Goal: Complete application form

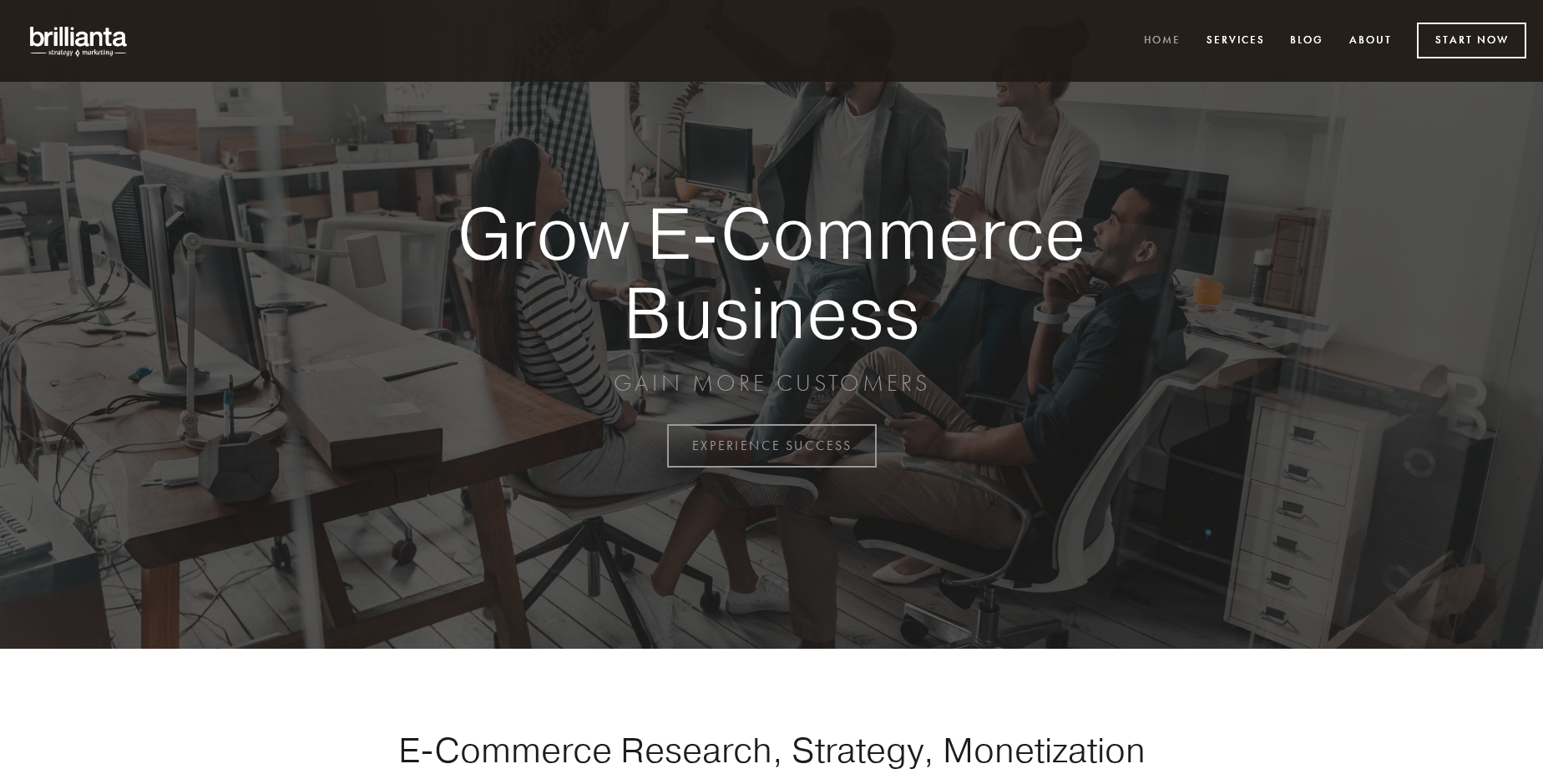
scroll to position [4374, 0]
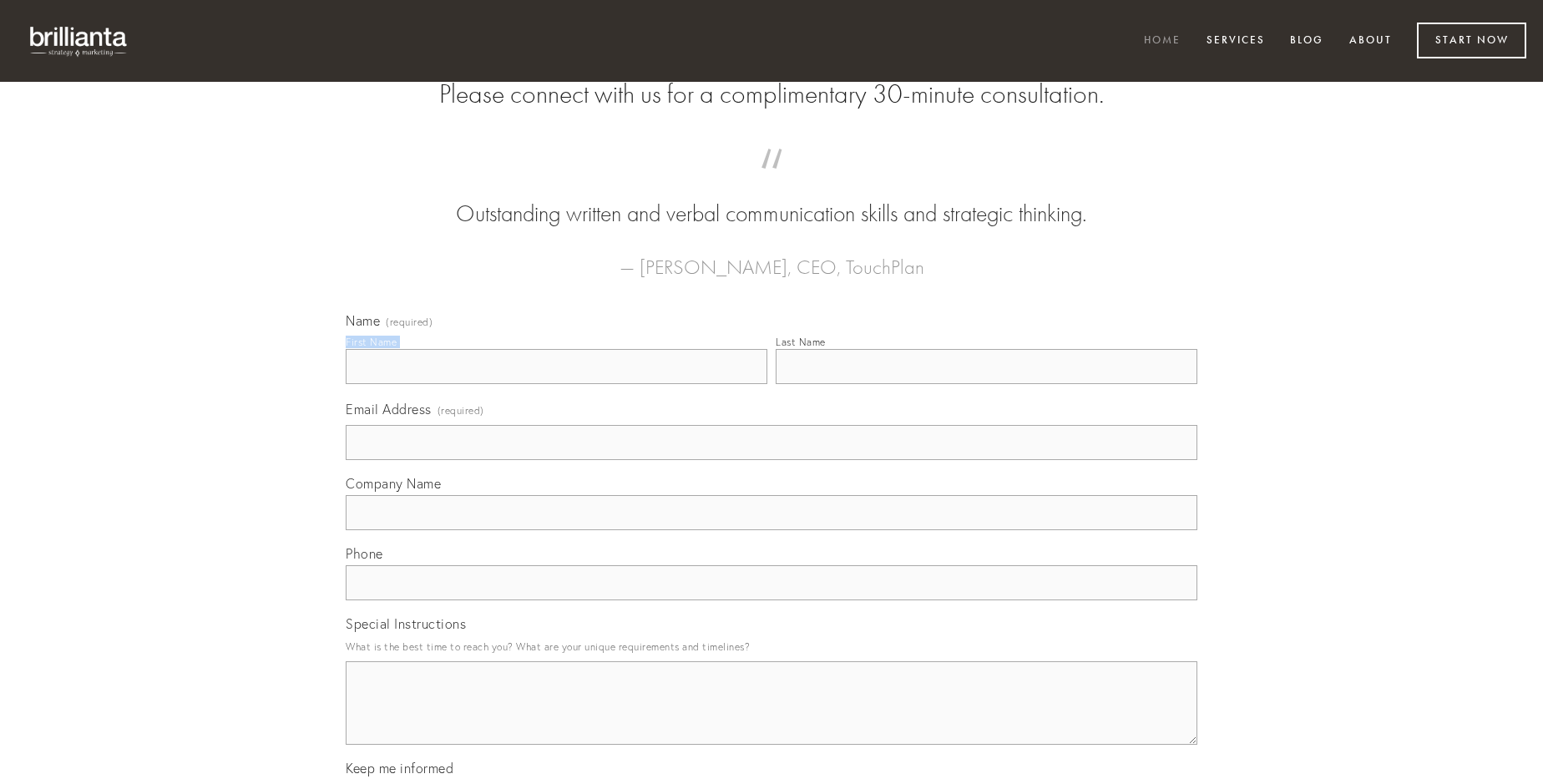
type input "[PERSON_NAME] DDS"
click at [986, 384] on input "Last Name" at bounding box center [986, 367] width 422 height 35
type input "[PERSON_NAME] DDS"
click at [771, 460] on input "Email Address (required)" at bounding box center [771, 442] width 852 height 35
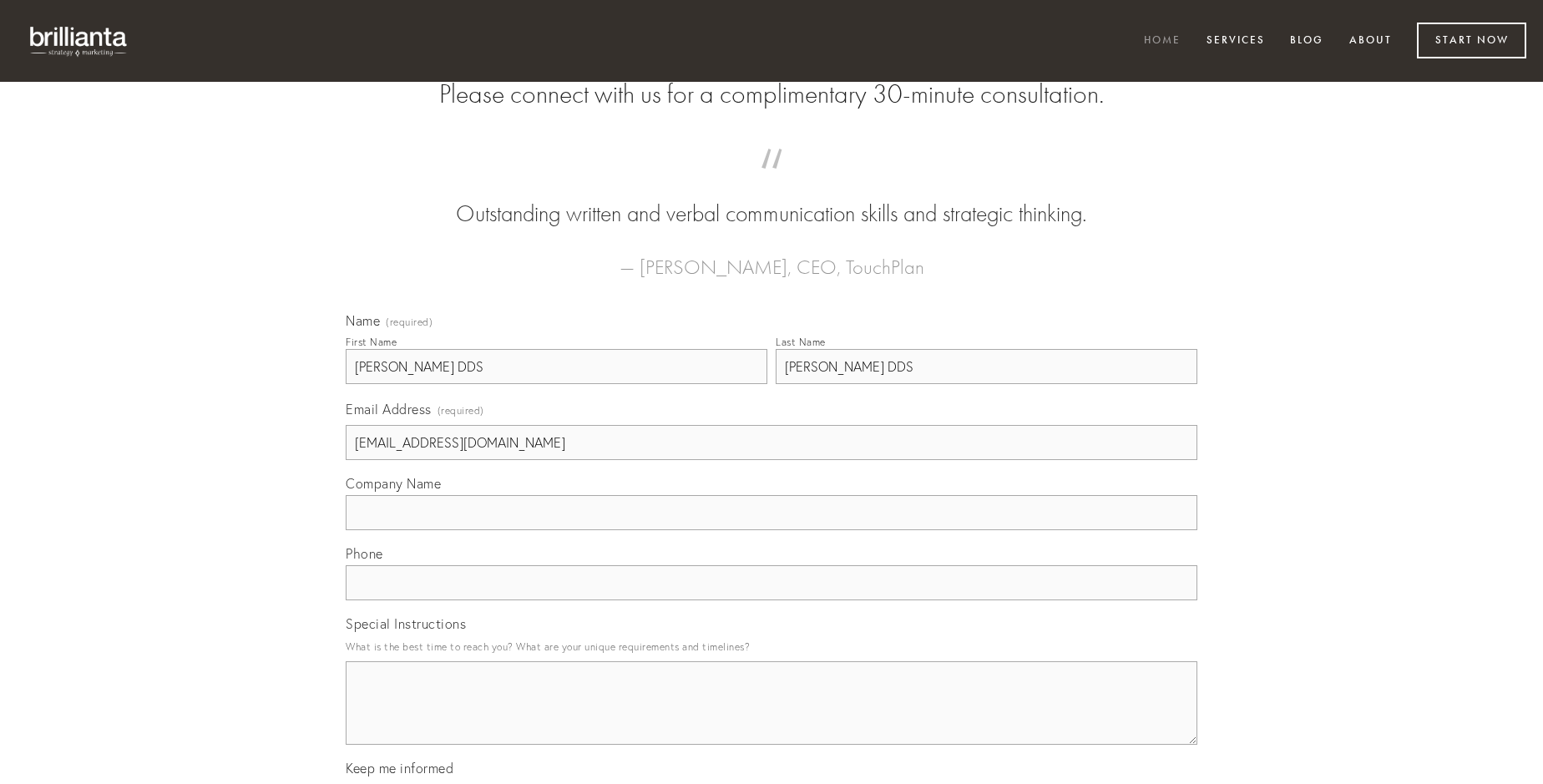
type input "[EMAIL_ADDRESS][DOMAIN_NAME]"
click at [771, 530] on input "Company Name" at bounding box center [771, 513] width 852 height 35
type input "adduco"
click at [771, 600] on input "text" at bounding box center [771, 583] width 852 height 35
click at [771, 718] on textarea "Special Instructions" at bounding box center [771, 702] width 852 height 83
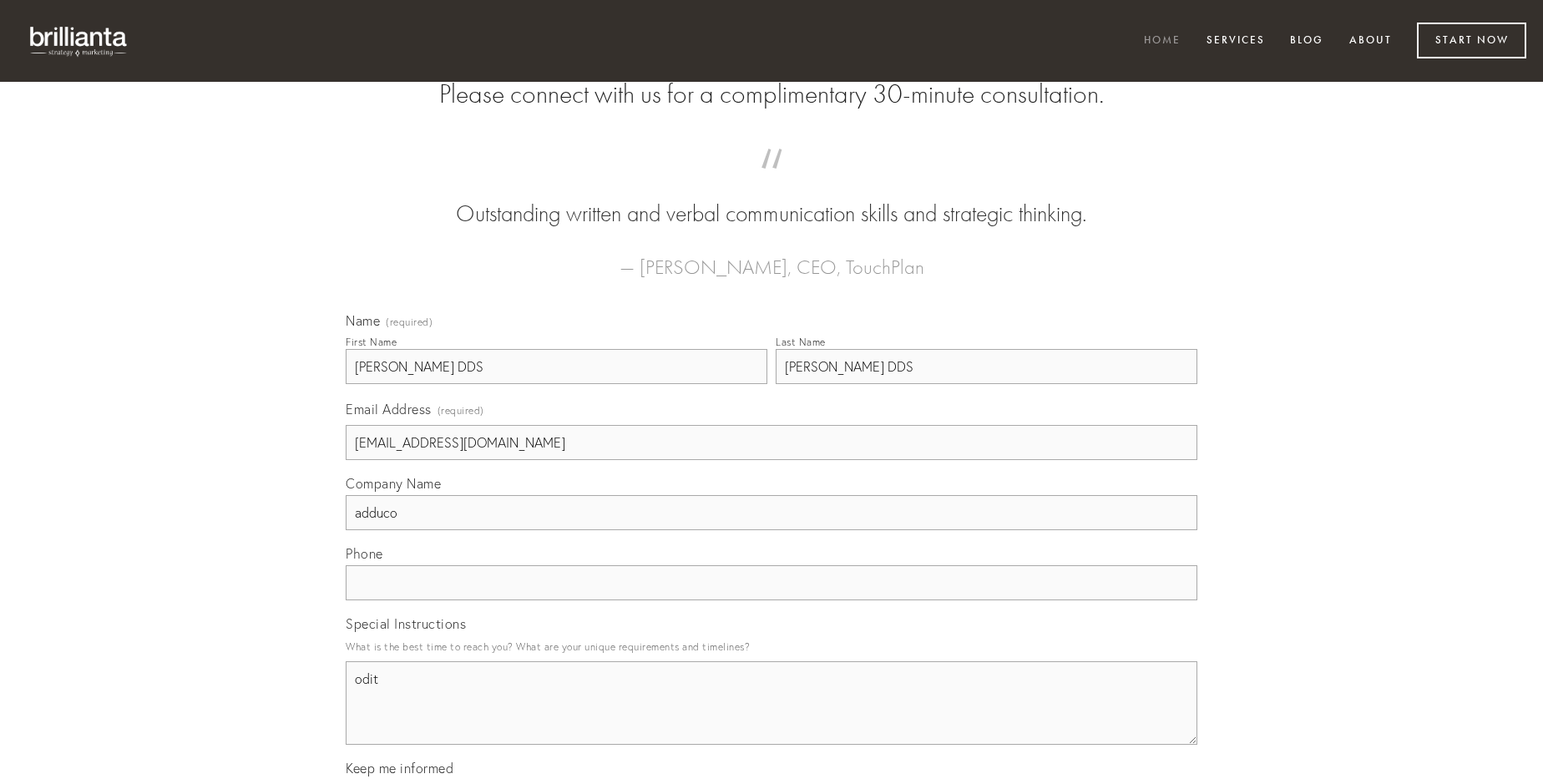
type textarea "odit"
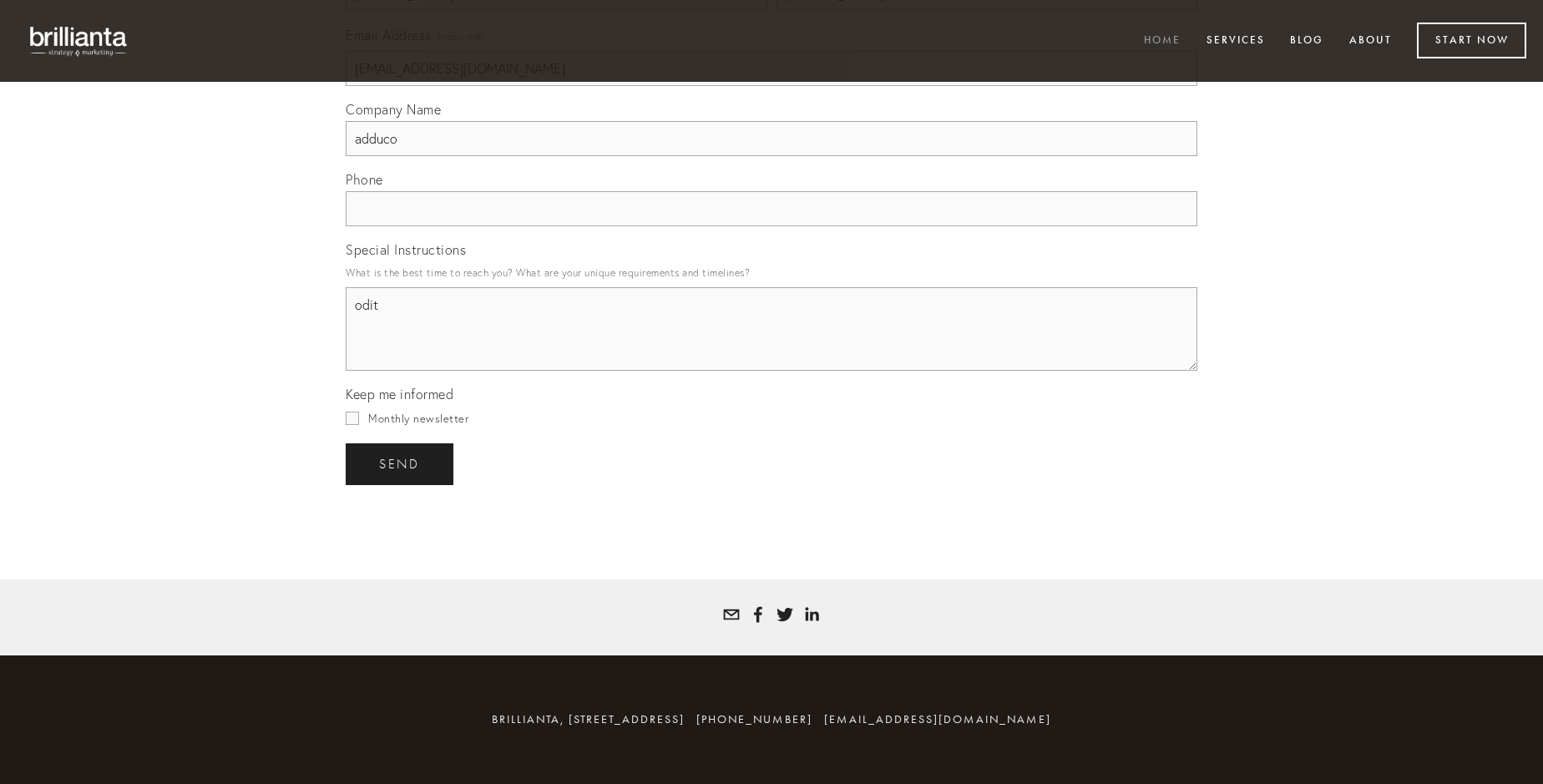
click at [401, 463] on span "send" at bounding box center [400, 463] width 41 height 15
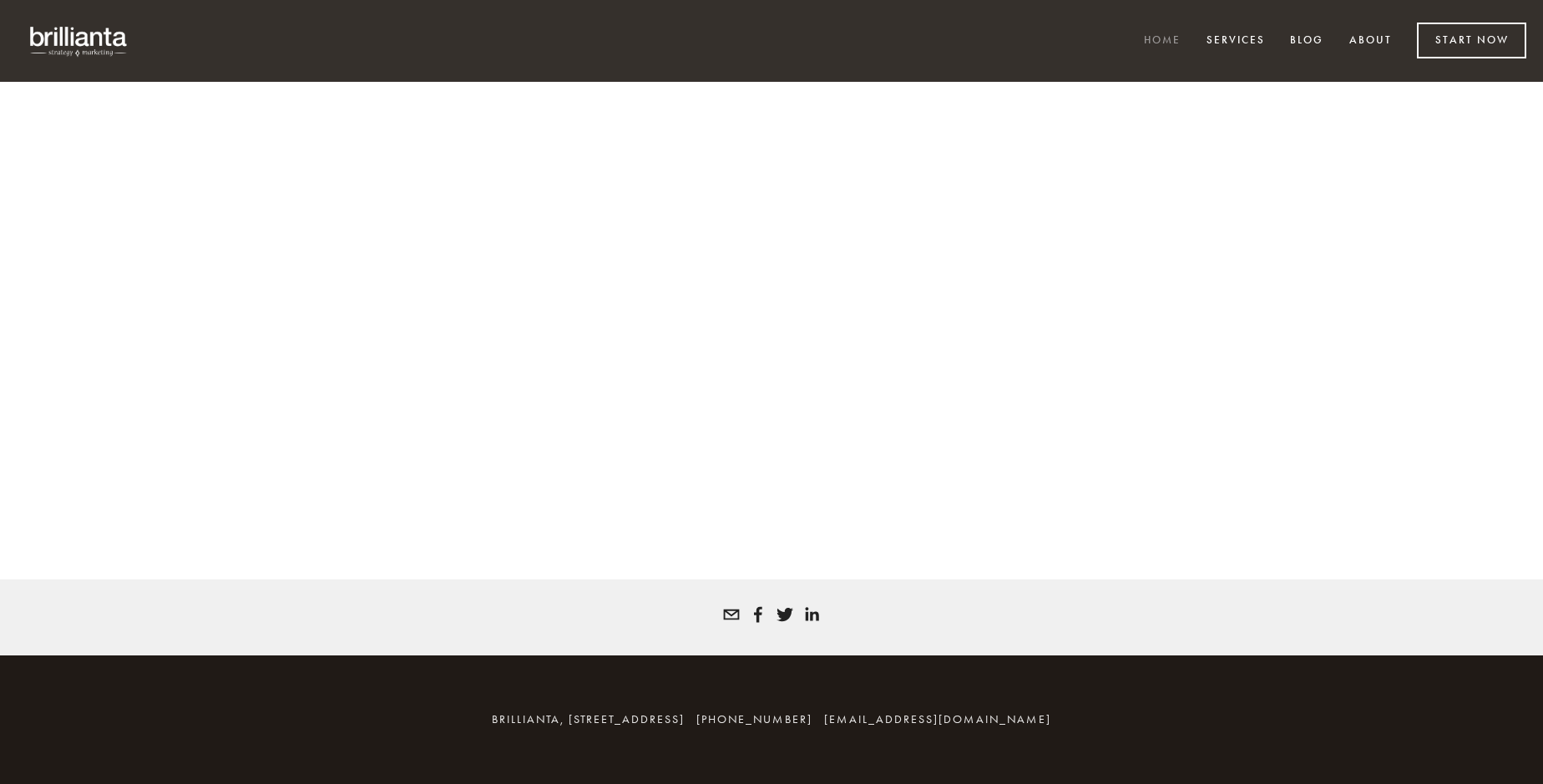
scroll to position [4351, 0]
